Goal: Information Seeking & Learning: Understand process/instructions

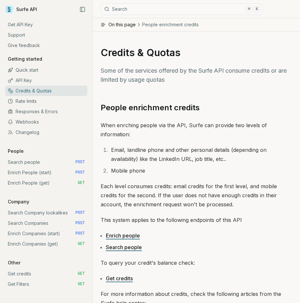
click at [51, 162] on link "Search people POST" at bounding box center [46, 162] width 82 height 10
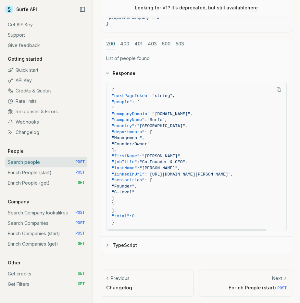
scroll to position [0, 1]
click at [50, 172] on link "Enrich People (start) POST" at bounding box center [46, 172] width 82 height 10
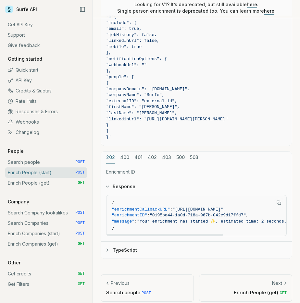
scroll to position [563, 0]
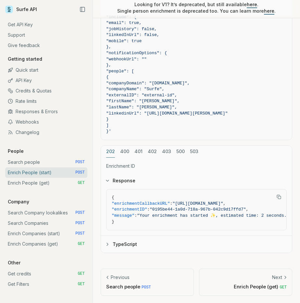
click at [127, 154] on button "400" at bounding box center [124, 152] width 9 height 12
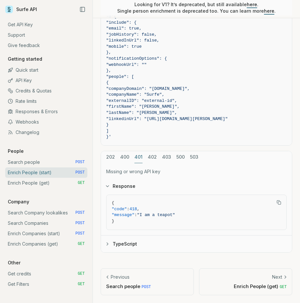
scroll to position [556, 0]
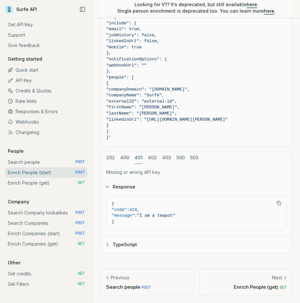
click at [140, 126] on div "cURL JavaScript Go Python curl -X POST "[URL][DOMAIN_NAME]" \ -H "Authorization…" at bounding box center [196, 116] width 191 height 274
click at [151, 156] on button "402" at bounding box center [152, 158] width 9 height 12
click at [162, 158] on button "403" at bounding box center [166, 158] width 9 height 12
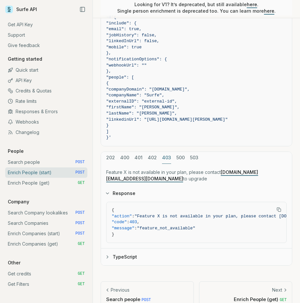
click at [173, 162] on div "202 400 401 402 403 500 503" at bounding box center [196, 158] width 191 height 12
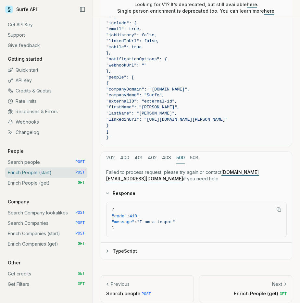
click at [179, 158] on button "500" at bounding box center [180, 158] width 8 height 12
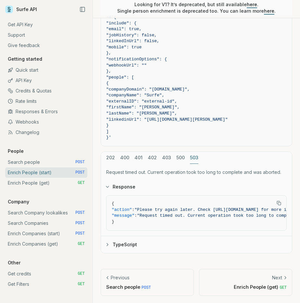
click at [192, 158] on button "503" at bounding box center [194, 158] width 8 height 12
click at [115, 159] on div "202 400 401 402 403 500 503" at bounding box center [196, 158] width 191 height 12
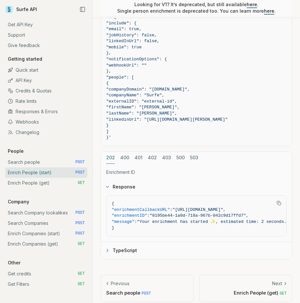
click at [113, 158] on button "202" at bounding box center [110, 158] width 9 height 12
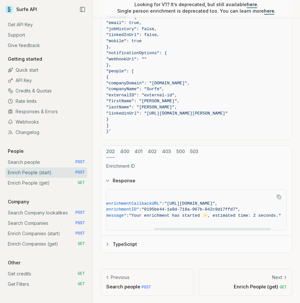
scroll to position [0, 0]
